Goal: Transaction & Acquisition: Purchase product/service

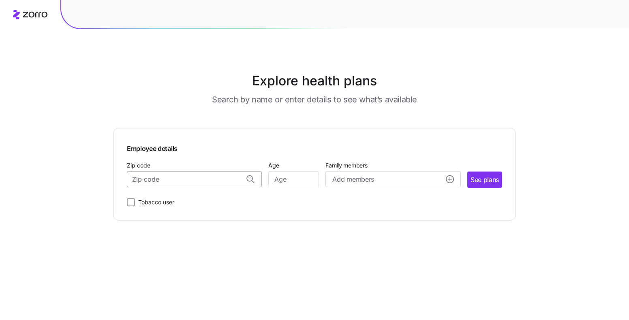
click at [185, 178] on input "Zip code" at bounding box center [194, 179] width 135 height 16
type input "63366"
click at [296, 181] on input "Age" at bounding box center [293, 179] width 51 height 16
type input "62"
click at [448, 178] on circle "add icon" at bounding box center [449, 179] width 7 height 7
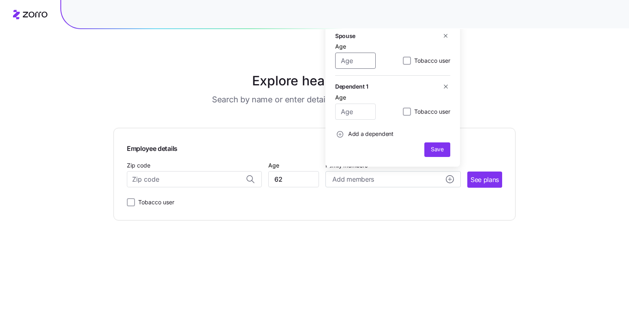
drag, startPoint x: 364, startPoint y: 61, endPoint x: 332, endPoint y: 62, distance: 31.6
click at [332, 62] on div "Spouse Age Tobacco user Dependent 1 Age Tobacco user Add a dependent Save" at bounding box center [392, 93] width 135 height 145
type input "65"
click at [436, 143] on button "Save" at bounding box center [437, 150] width 26 height 15
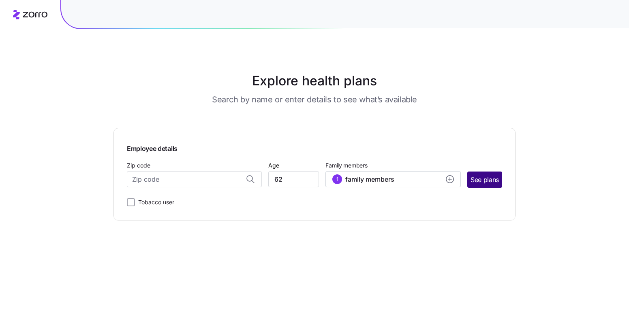
click at [479, 177] on span "See plans" at bounding box center [484, 180] width 28 height 10
click at [155, 177] on input "Zip code" at bounding box center [194, 179] width 135 height 16
type input "63366"
click at [480, 179] on span "See plans" at bounding box center [484, 180] width 28 height 10
click at [149, 182] on input "Zip code" at bounding box center [194, 179] width 135 height 16
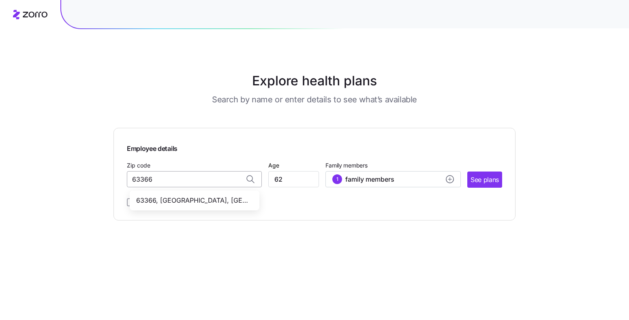
type input "63366"
click at [482, 178] on span "See plans" at bounding box center [484, 180] width 28 height 10
click at [226, 180] on input "Zip code" at bounding box center [194, 179] width 135 height 16
click at [206, 199] on span "63366, [GEOGRAPHIC_DATA], [GEOGRAPHIC_DATA]" at bounding box center [192, 201] width 113 height 10
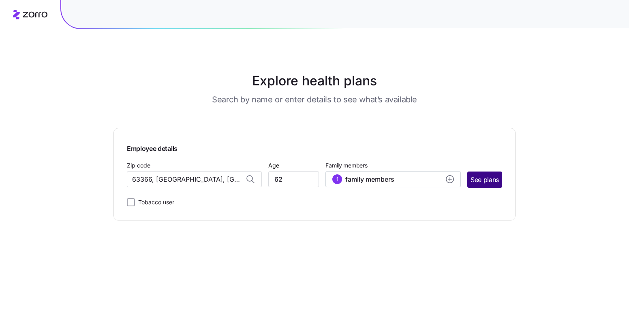
type input "63366, [GEOGRAPHIC_DATA], [GEOGRAPHIC_DATA]"
click at [484, 175] on span "See plans" at bounding box center [484, 180] width 28 height 10
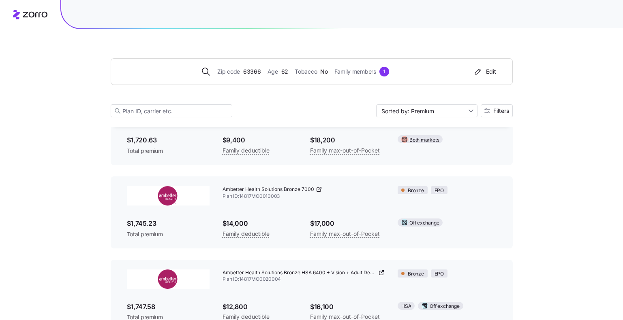
scroll to position [1218, 0]
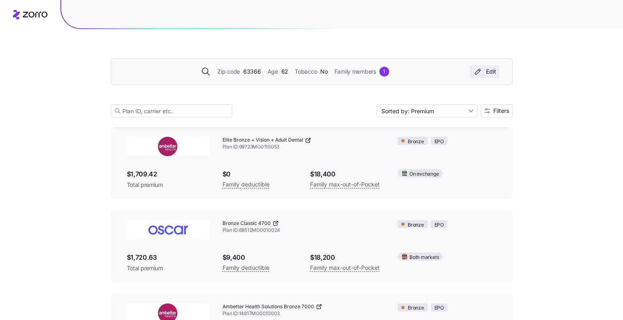
click at [490, 68] on div "Edit" at bounding box center [484, 72] width 23 height 8
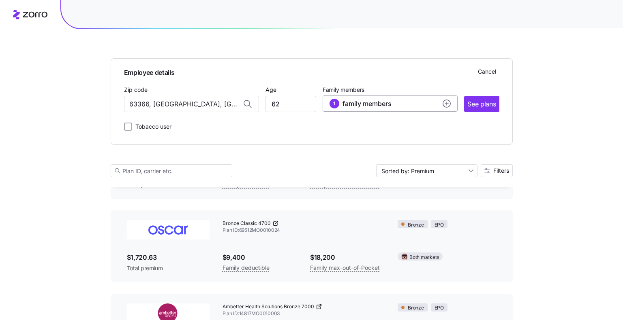
click at [448, 103] on circle "add icon" at bounding box center [446, 103] width 7 height 7
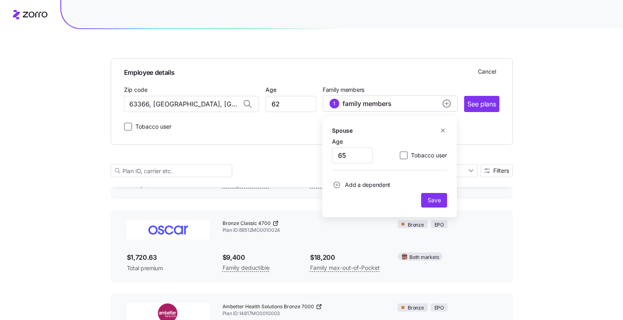
click at [444, 128] on icon "button" at bounding box center [443, 131] width 6 height 6
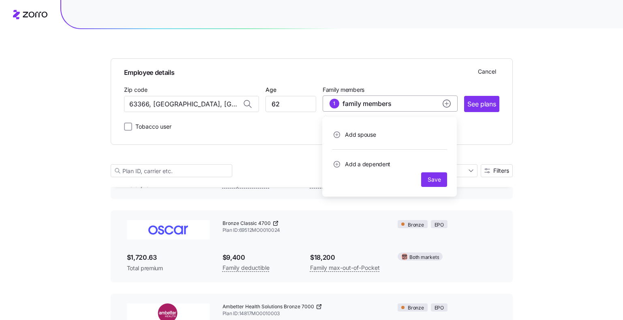
click at [446, 103] on icon "add icon" at bounding box center [446, 103] width 0 height 3
click at [446, 101] on circle "add icon" at bounding box center [446, 103] width 7 height 7
click at [335, 104] on div "1" at bounding box center [334, 104] width 10 height 10
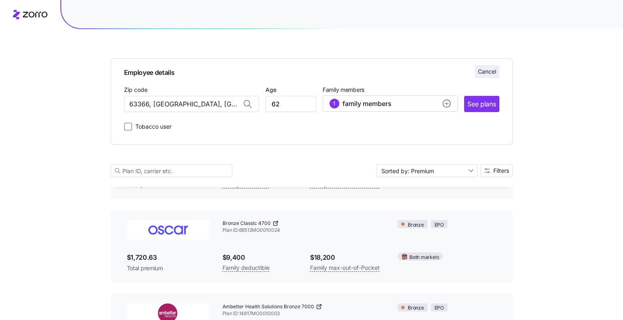
click at [479, 73] on span "Cancel" at bounding box center [487, 72] width 18 height 8
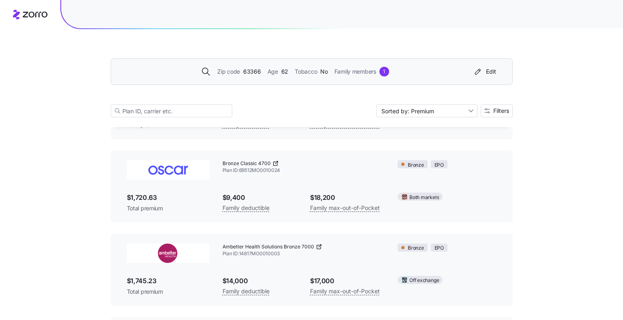
scroll to position [1218, 0]
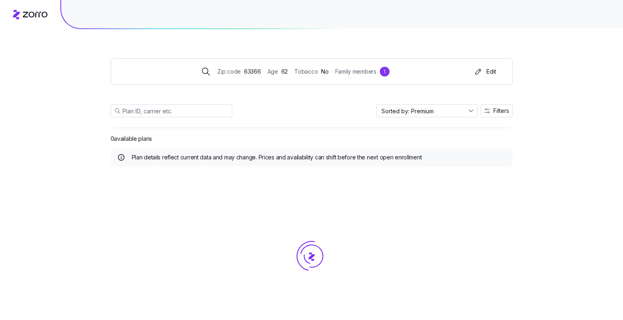
scroll to position [16, 0]
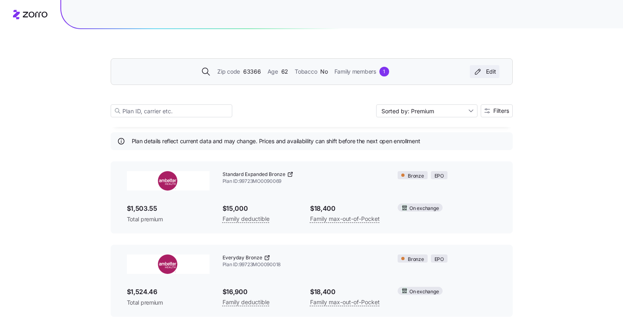
click at [474, 72] on icon "button" at bounding box center [478, 72] width 10 height 8
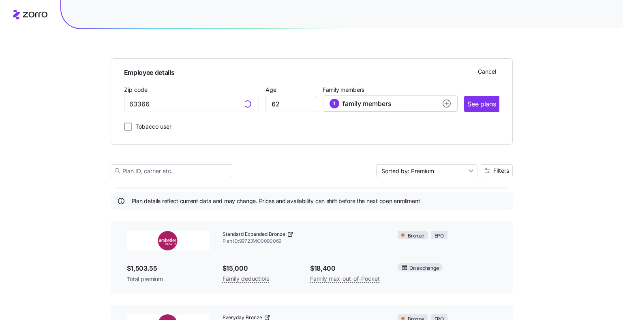
scroll to position [76, 0]
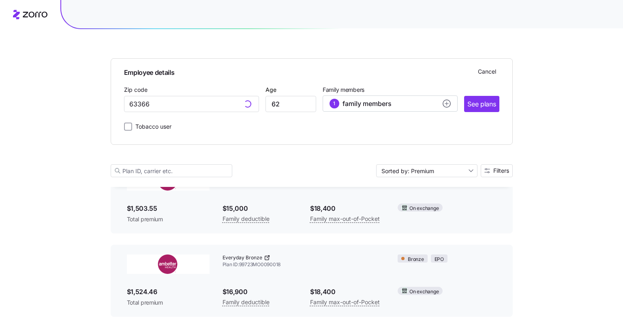
type input "63366, [GEOGRAPHIC_DATA], [GEOGRAPHIC_DATA]"
click at [374, 104] on span "family members" at bounding box center [366, 104] width 49 height 10
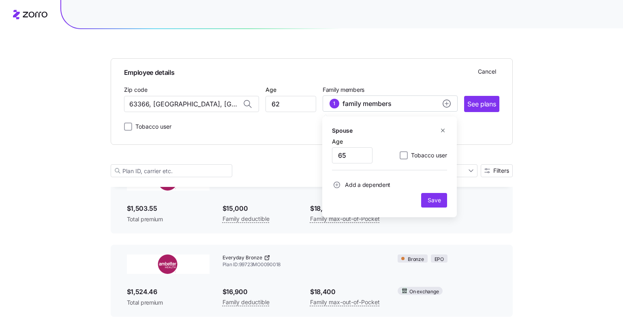
click at [442, 130] on icon "button" at bounding box center [443, 131] width 6 height 6
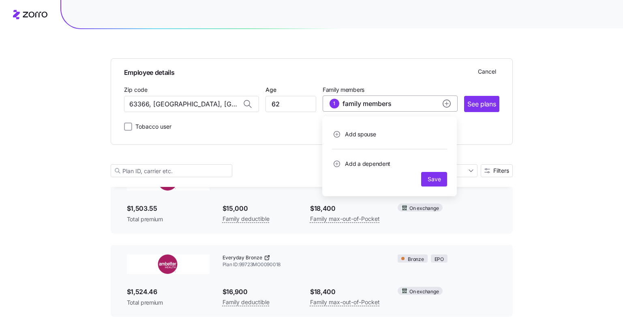
click at [396, 103] on div "1 family members" at bounding box center [389, 104] width 121 height 10
click at [382, 104] on span "family members" at bounding box center [366, 104] width 49 height 10
click at [382, 103] on span "family members" at bounding box center [366, 104] width 49 height 10
click at [431, 177] on span "Save" at bounding box center [433, 179] width 13 height 8
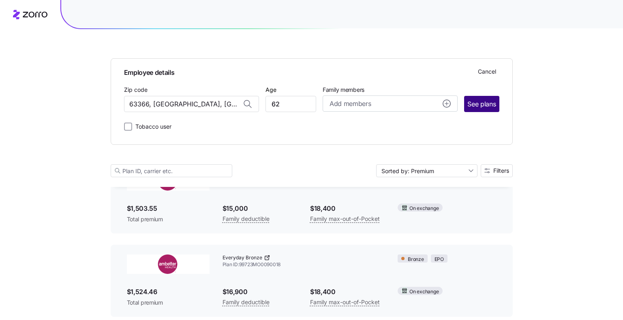
click at [480, 105] on span "See plans" at bounding box center [481, 104] width 28 height 10
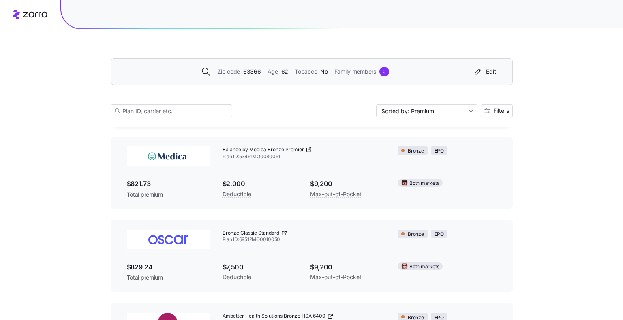
scroll to position [963, 0]
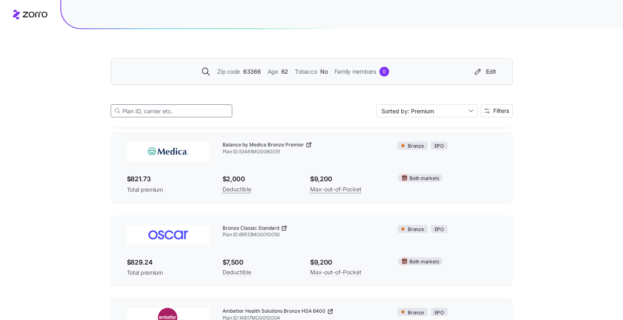
click at [169, 113] on input at bounding box center [172, 111] width 122 height 13
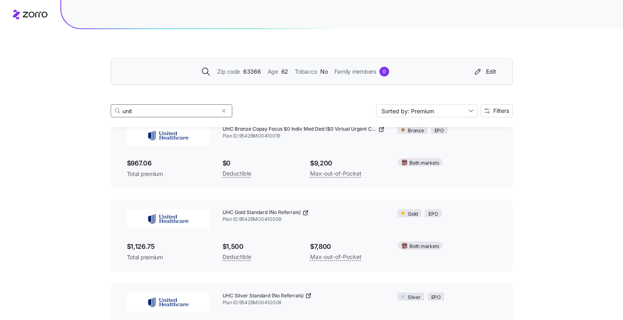
scroll to position [324, 0]
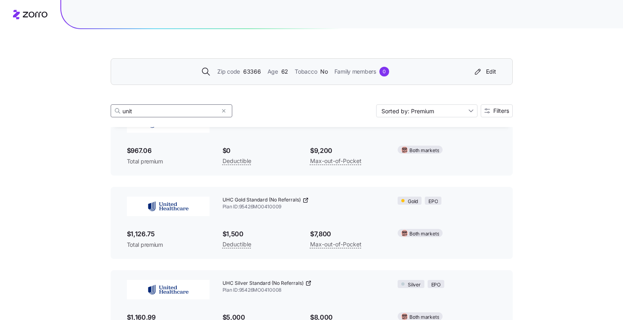
type input "unit"
click at [250, 205] on span "Plan ID: 95426MO0410009" at bounding box center [303, 207] width 162 height 7
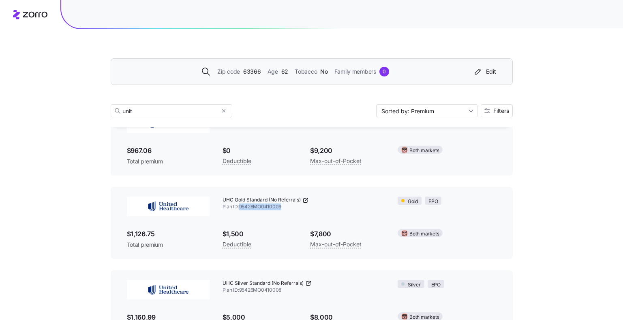
click at [250, 205] on span "Plan ID: 95426MO0410009" at bounding box center [303, 207] width 162 height 7
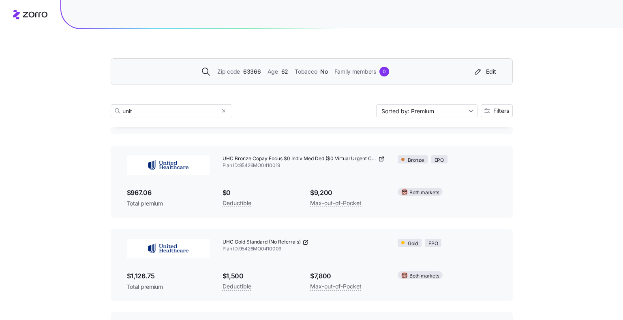
scroll to position [284, 0]
